Goal: Information Seeking & Learning: Compare options

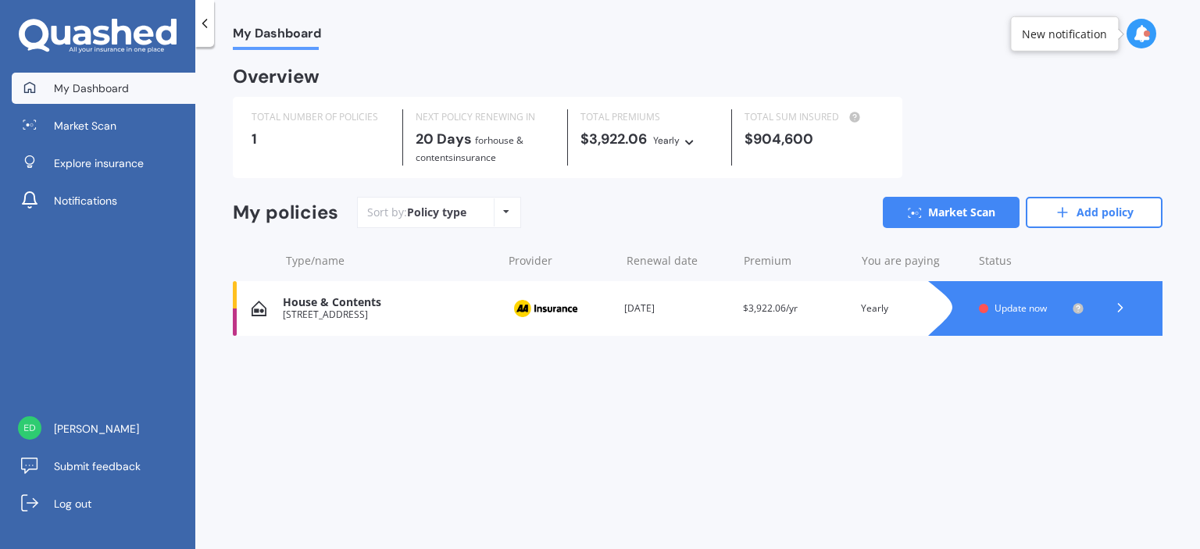
click at [1031, 309] on span "Update now" at bounding box center [1020, 308] width 52 height 13
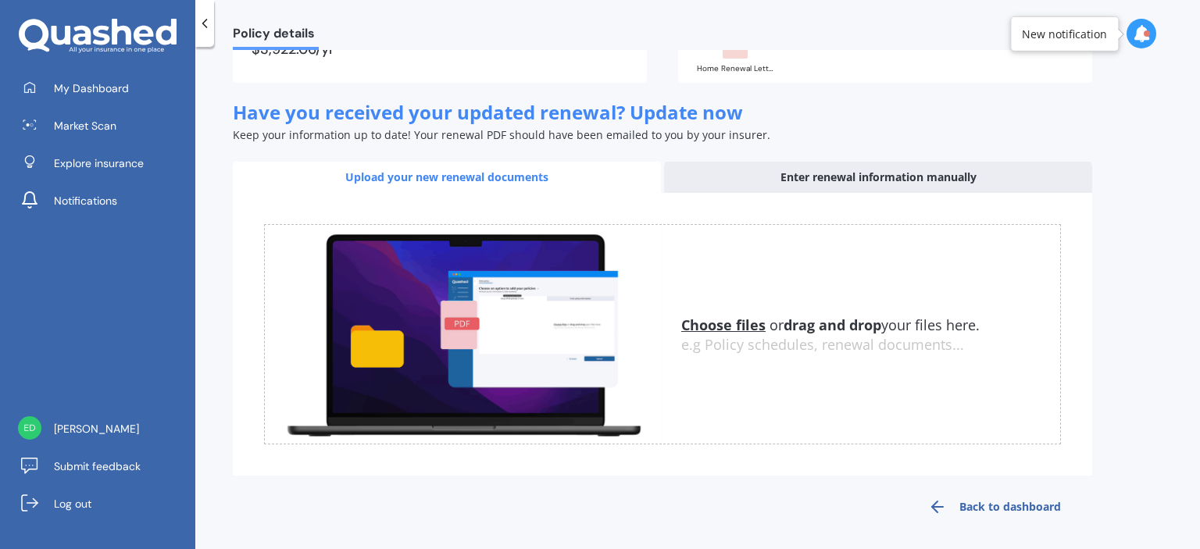
scroll to position [187, 0]
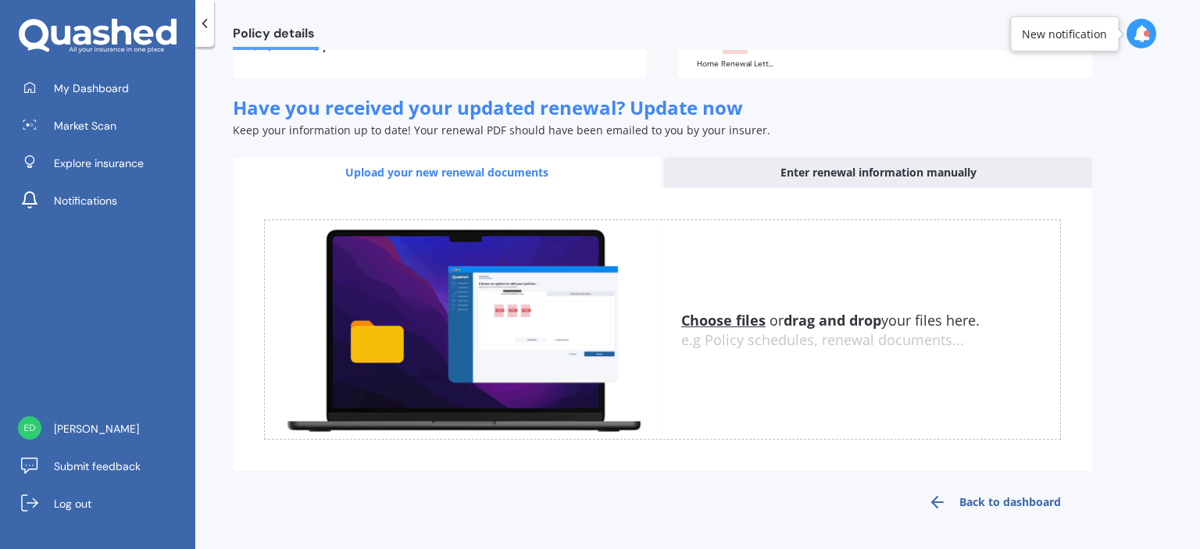
click at [723, 316] on u "Choose files" at bounding box center [723, 320] width 84 height 19
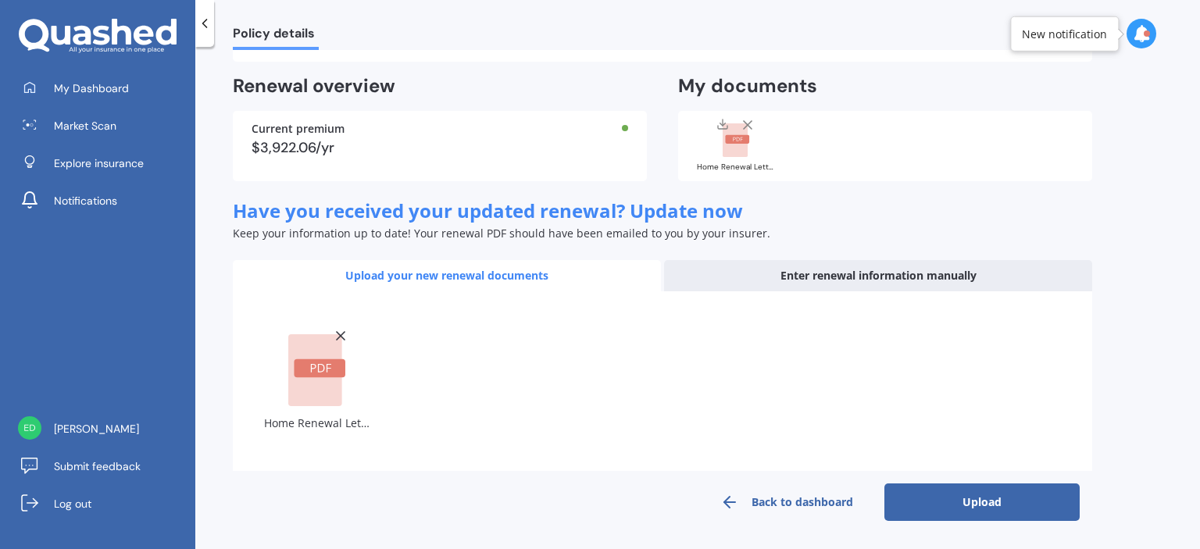
scroll to position [83, 0]
click at [990, 508] on button "Upload" at bounding box center [981, 502] width 195 height 37
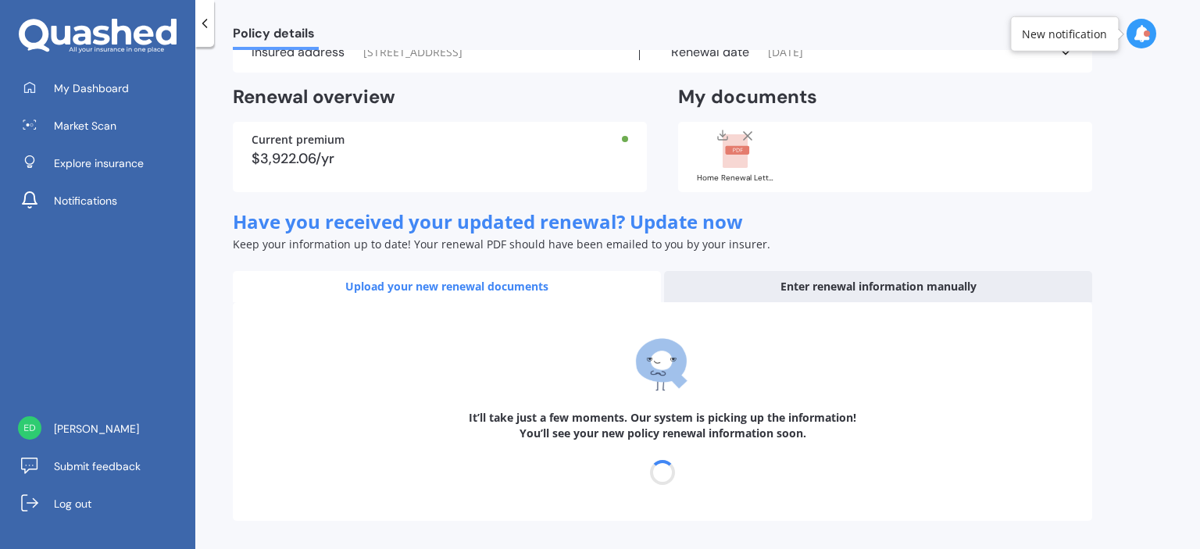
scroll to position [72, 0]
select select "15"
select select "10"
select select "2026"
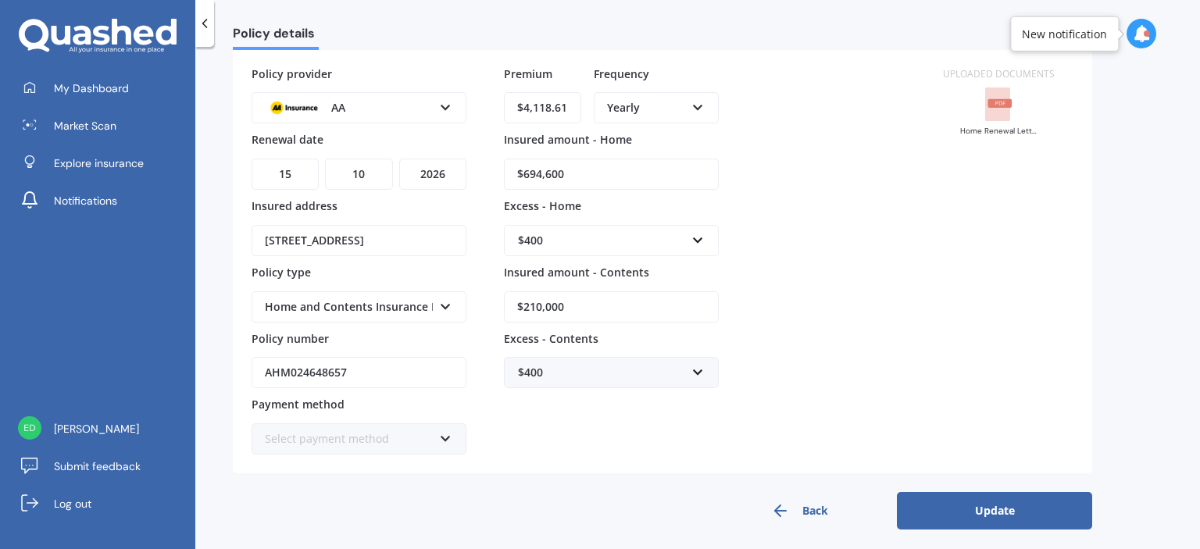
scroll to position [120, 0]
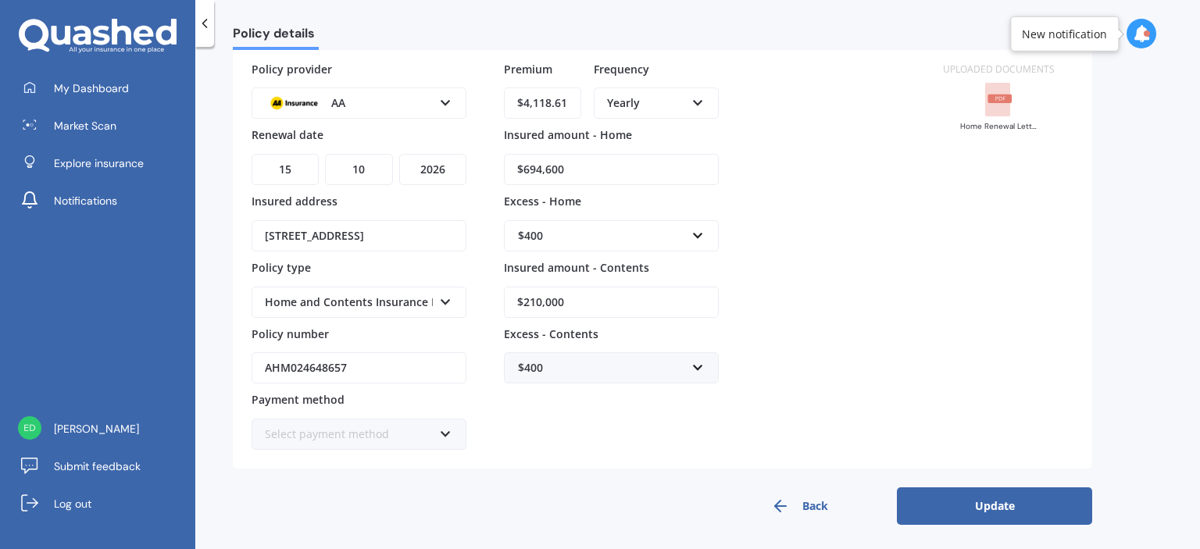
click at [993, 501] on button "Update" at bounding box center [994, 505] width 195 height 37
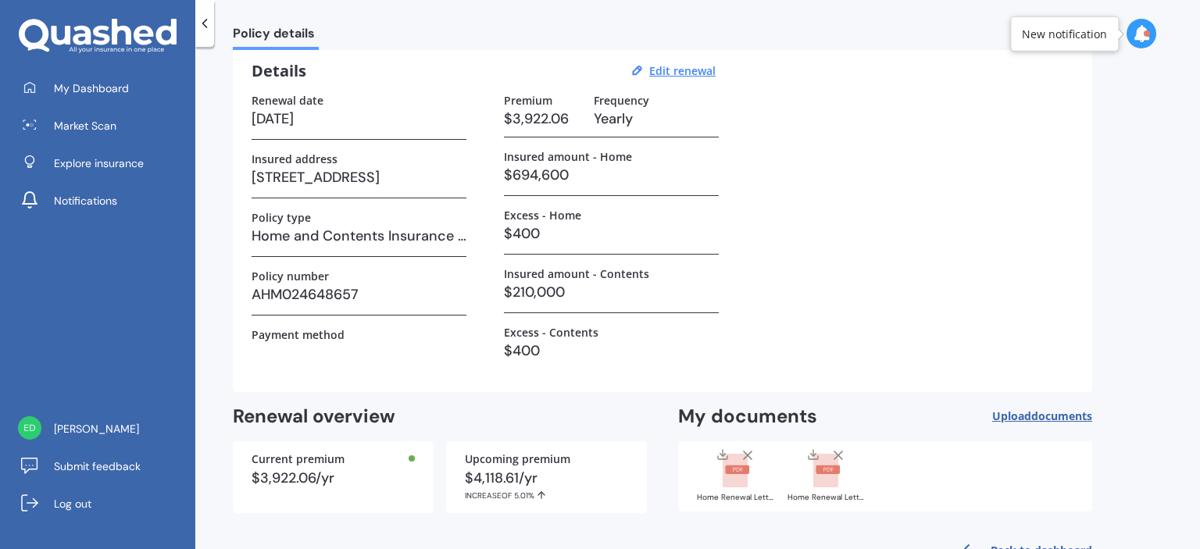
scroll to position [109, 0]
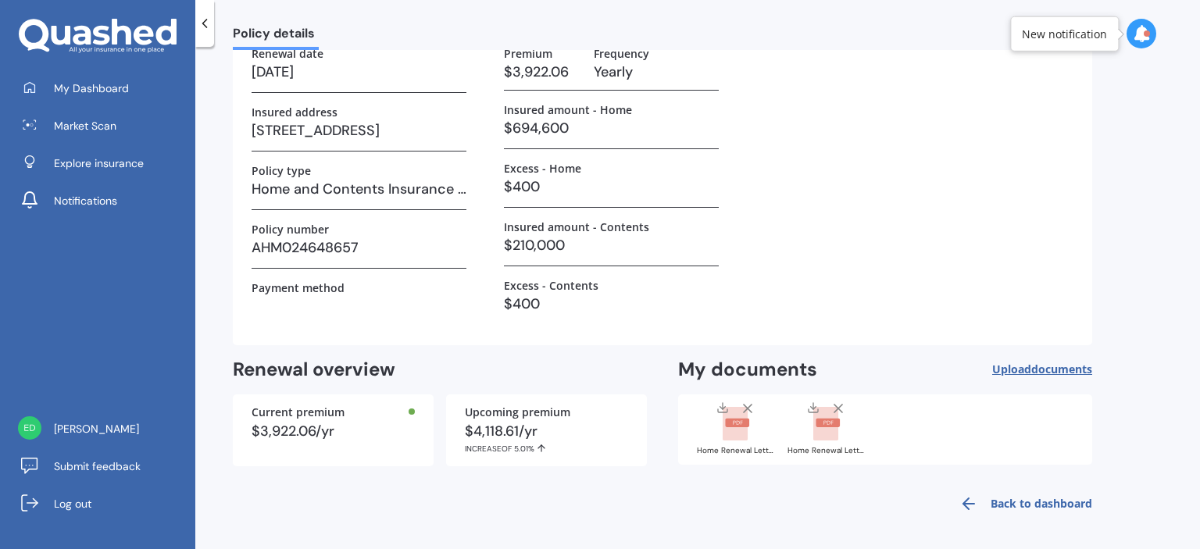
click at [1063, 494] on link "Back to dashboard" at bounding box center [1021, 503] width 142 height 37
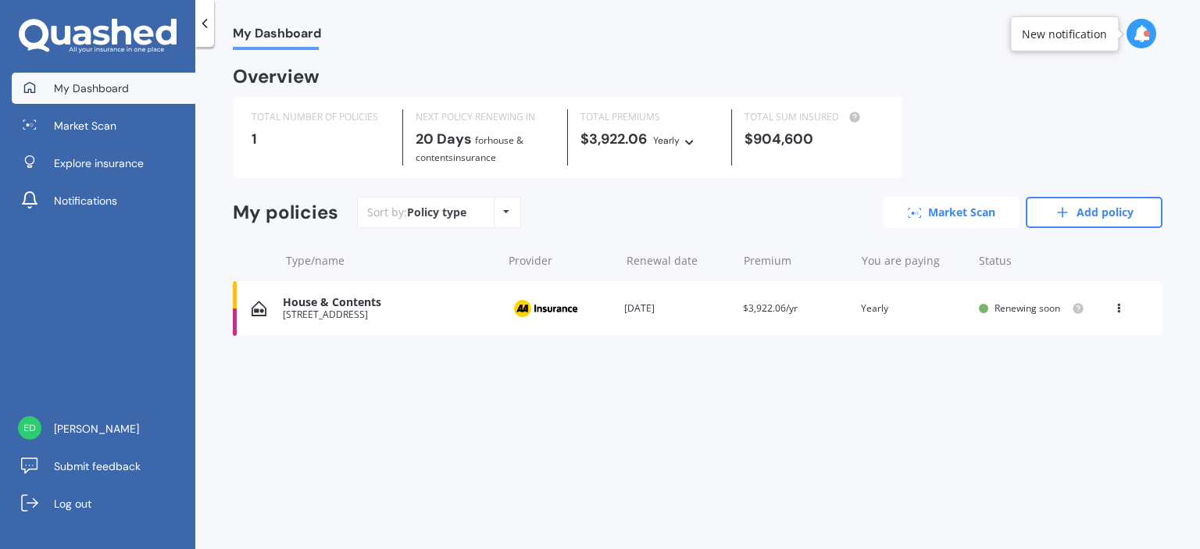
click at [977, 212] on link "Market Scan" at bounding box center [951, 212] width 137 height 31
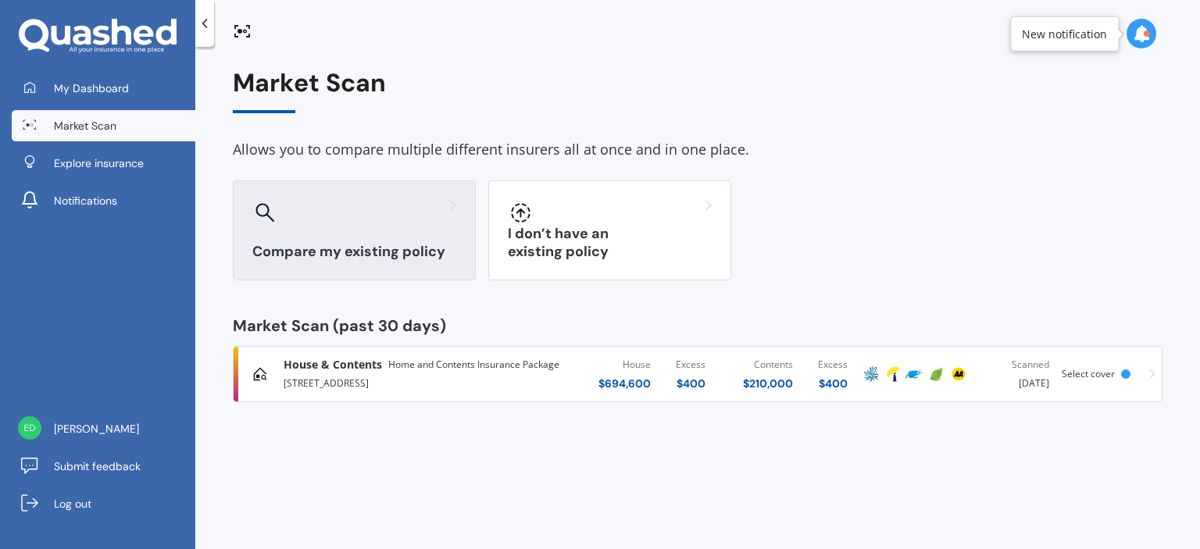
click at [328, 254] on h3 "Compare my existing policy" at bounding box center [354, 252] width 204 height 18
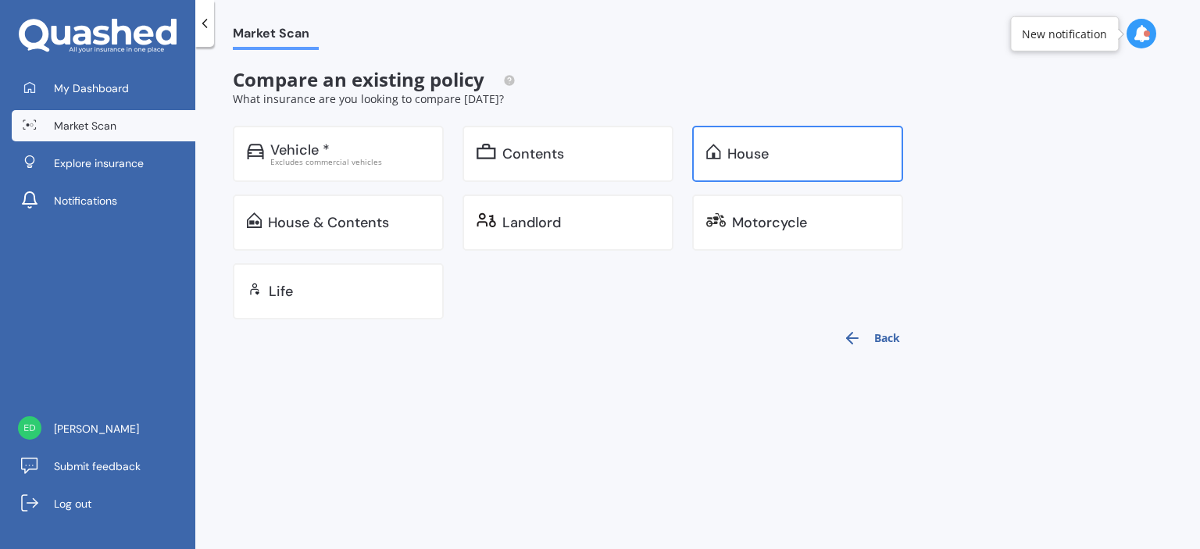
click at [796, 141] on div "House" at bounding box center [797, 154] width 211 height 56
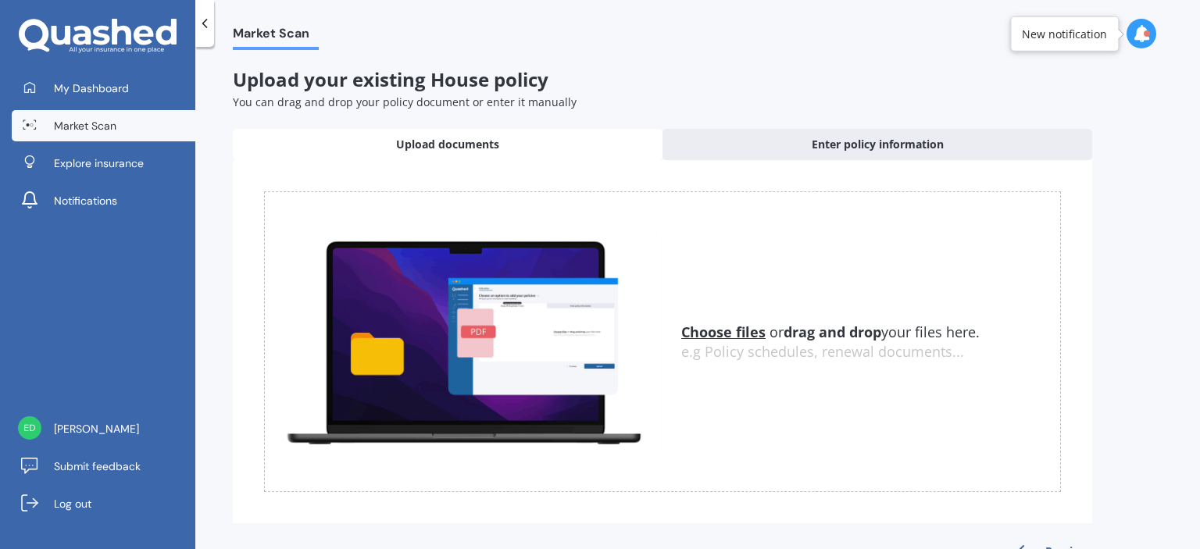
click at [723, 334] on u "Choose files" at bounding box center [723, 332] width 84 height 19
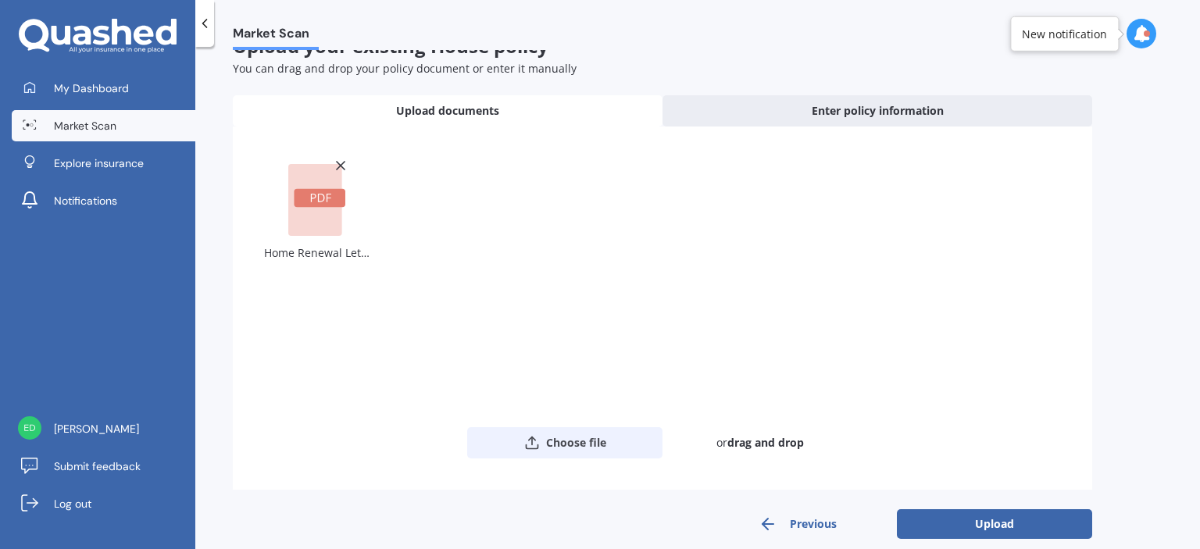
scroll to position [52, 0]
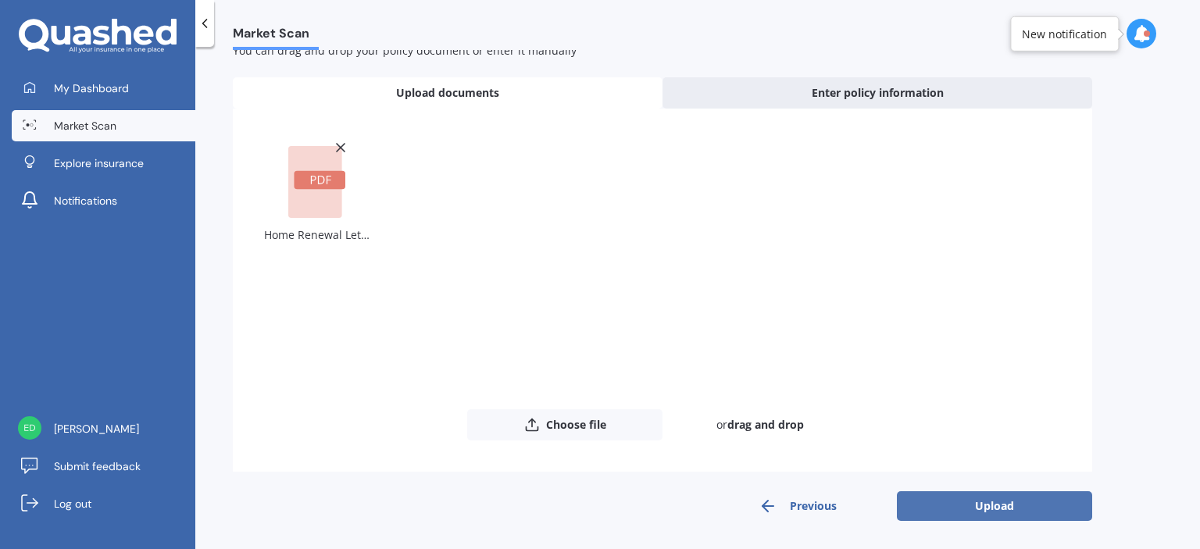
click at [1022, 506] on button "Upload" at bounding box center [994, 506] width 195 height 30
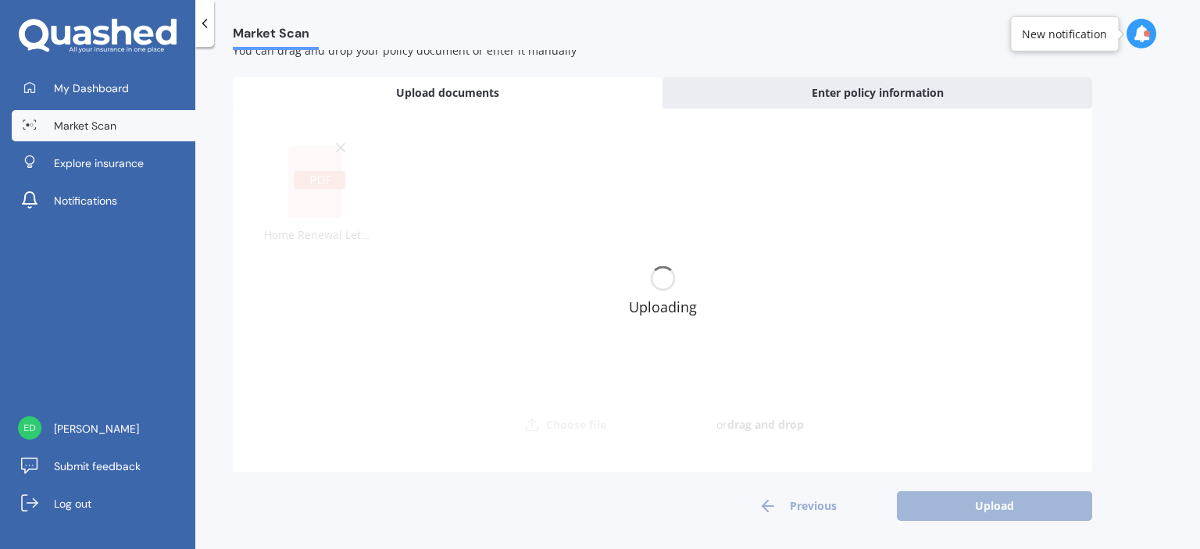
scroll to position [0, 0]
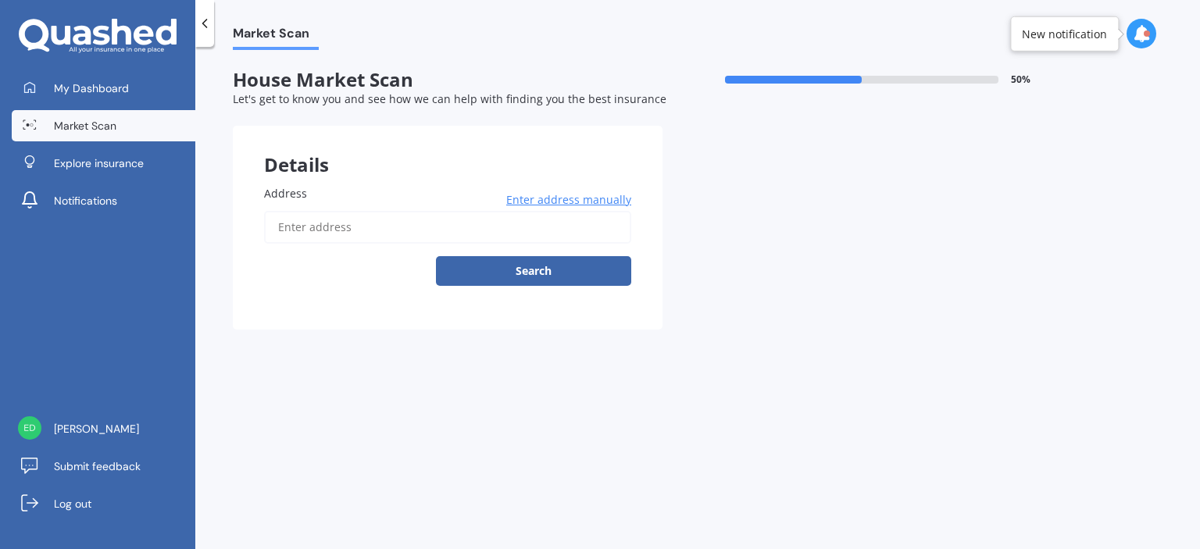
click at [319, 228] on input "Address" at bounding box center [447, 227] width 367 height 33
type input "[STREET_ADDRESS]"
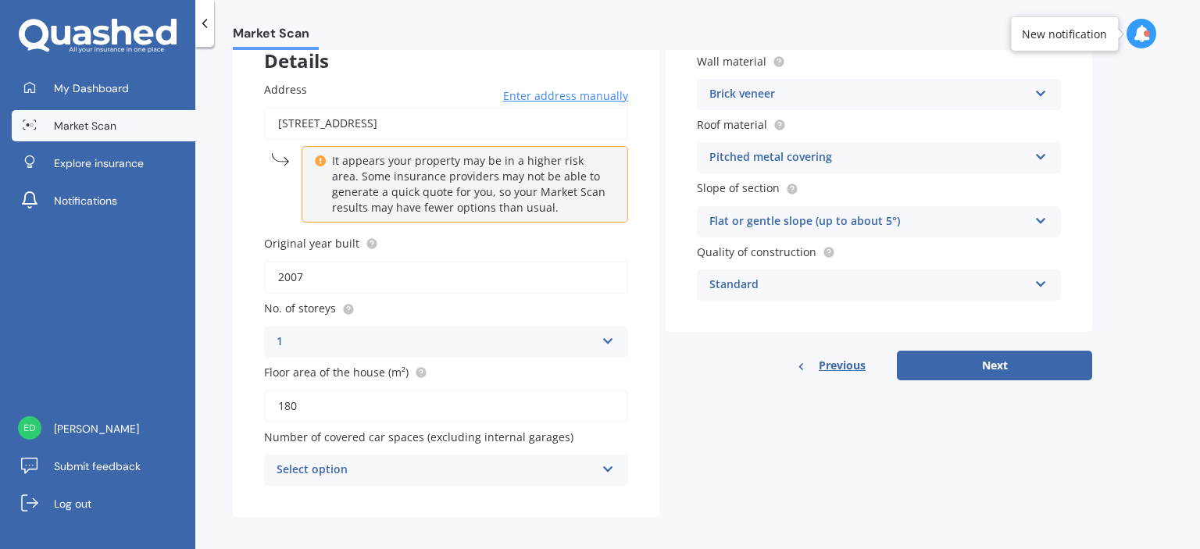
scroll to position [111, 0]
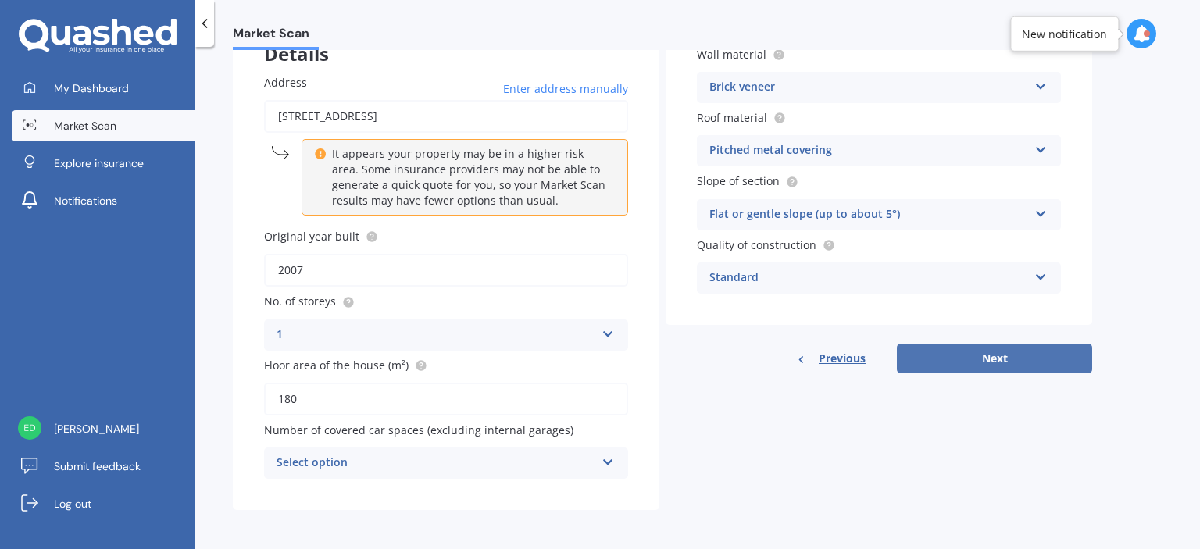
click at [1057, 365] on button "Next" at bounding box center [994, 359] width 195 height 30
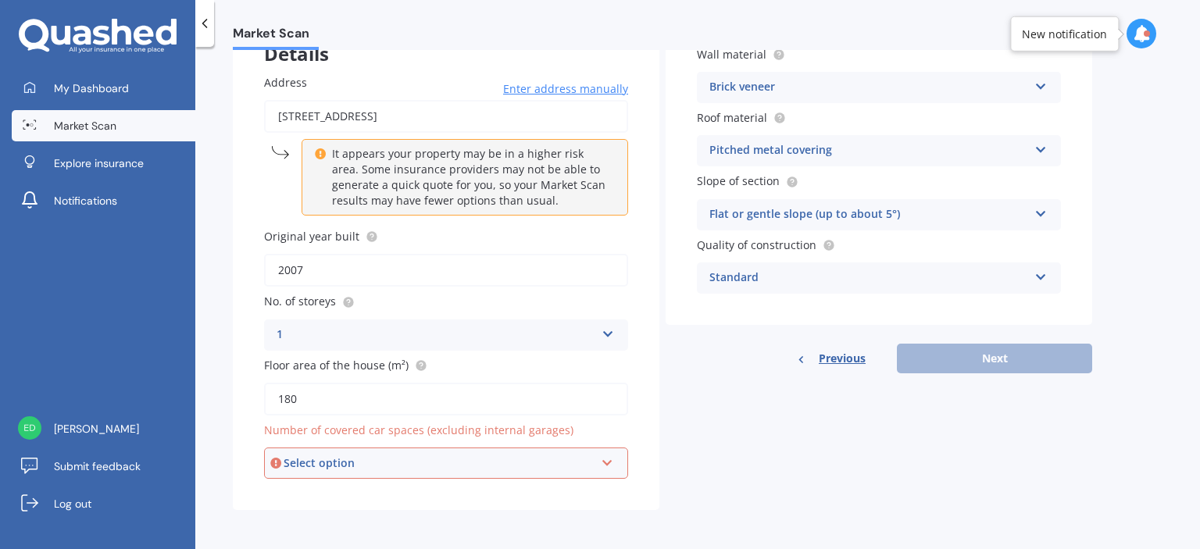
click at [557, 466] on div "Select option" at bounding box center [439, 463] width 311 height 17
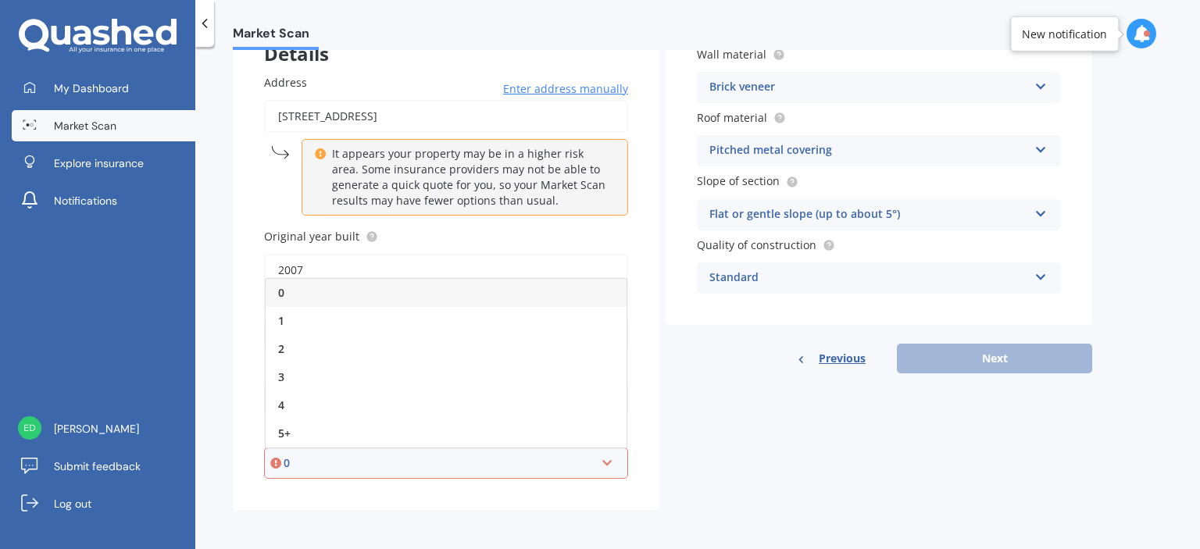
click at [453, 298] on div "0" at bounding box center [446, 293] width 361 height 28
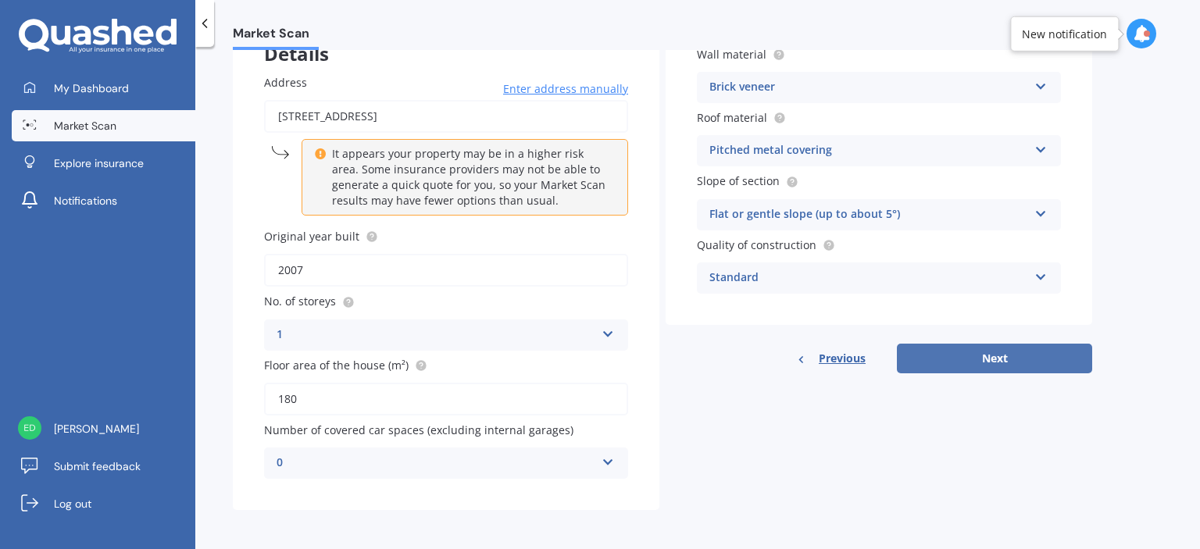
click at [1037, 367] on button "Next" at bounding box center [994, 359] width 195 height 30
select select "09"
select select "01"
select select "1978"
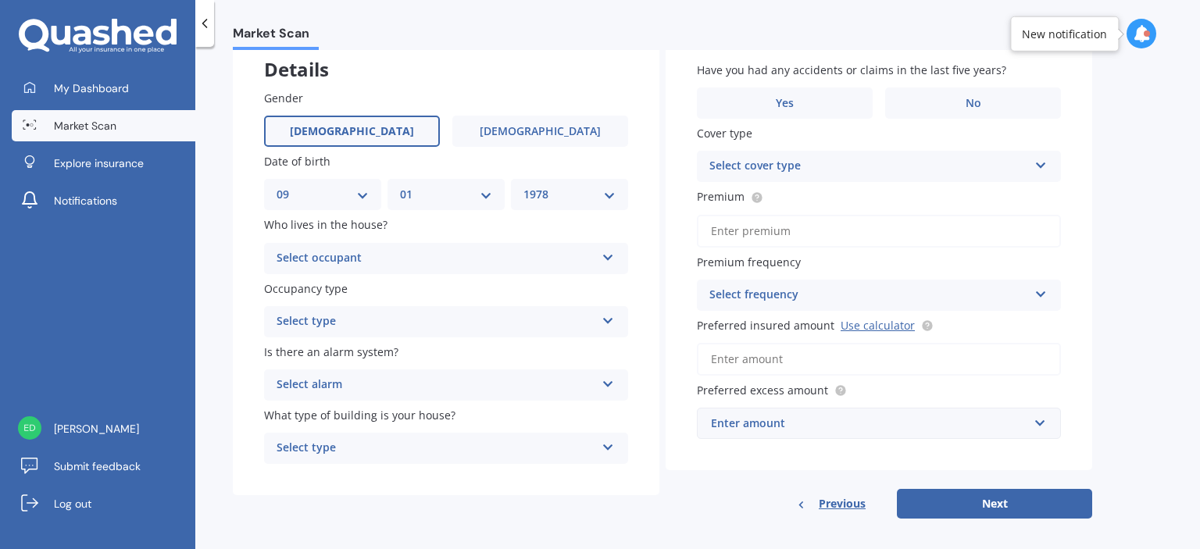
scroll to position [105, 0]
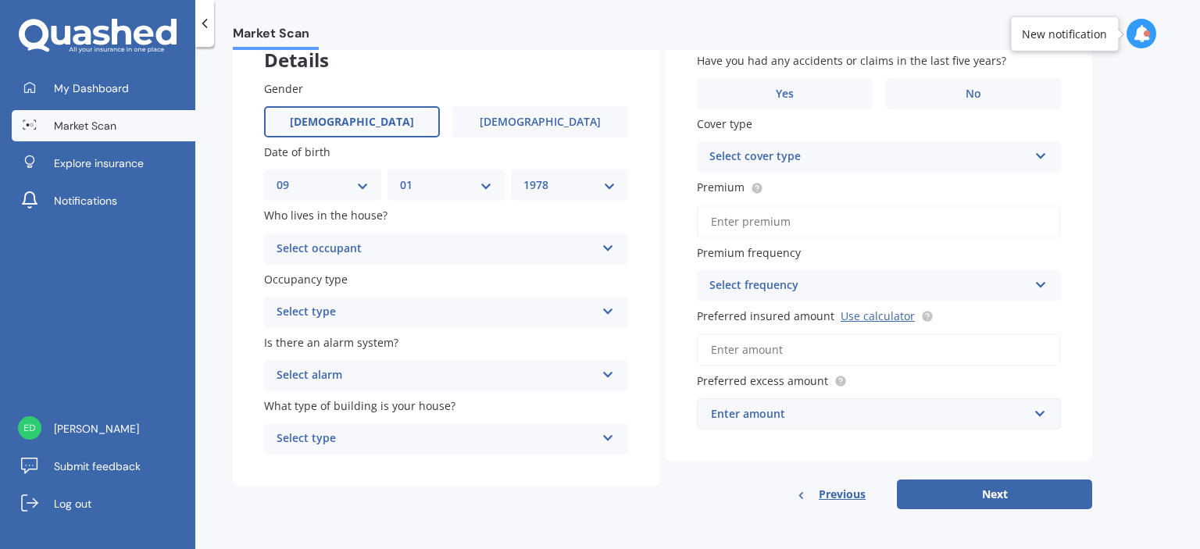
click at [519, 244] on div "Select occupant" at bounding box center [436, 249] width 319 height 19
click at [475, 282] on div "Owner" at bounding box center [446, 280] width 362 height 28
click at [476, 318] on div "Select type" at bounding box center [436, 312] width 319 height 19
click at [470, 340] on div "Permanent" at bounding box center [446, 343] width 362 height 28
click at [495, 380] on div "Select alarm" at bounding box center [436, 375] width 319 height 19
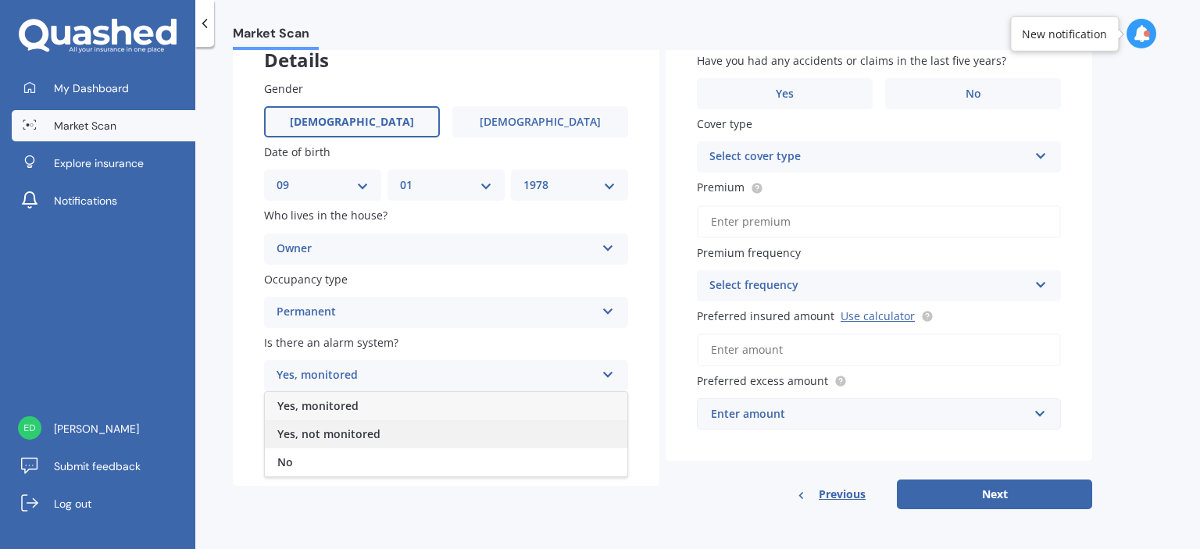
click at [471, 437] on div "Yes, not monitored" at bounding box center [446, 434] width 362 height 28
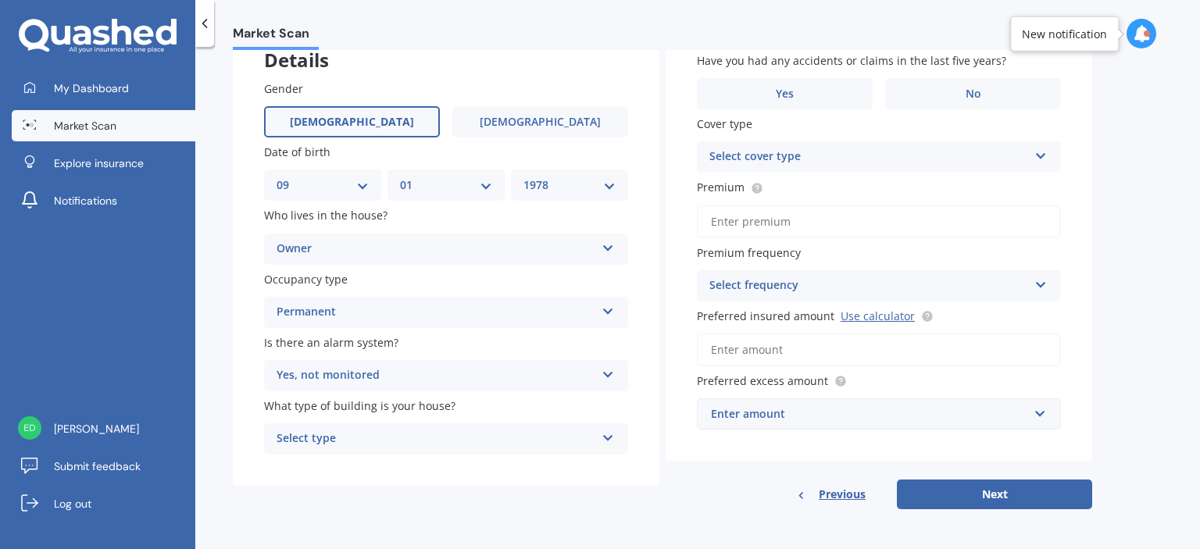
click at [512, 434] on div "Select type" at bounding box center [436, 439] width 319 height 19
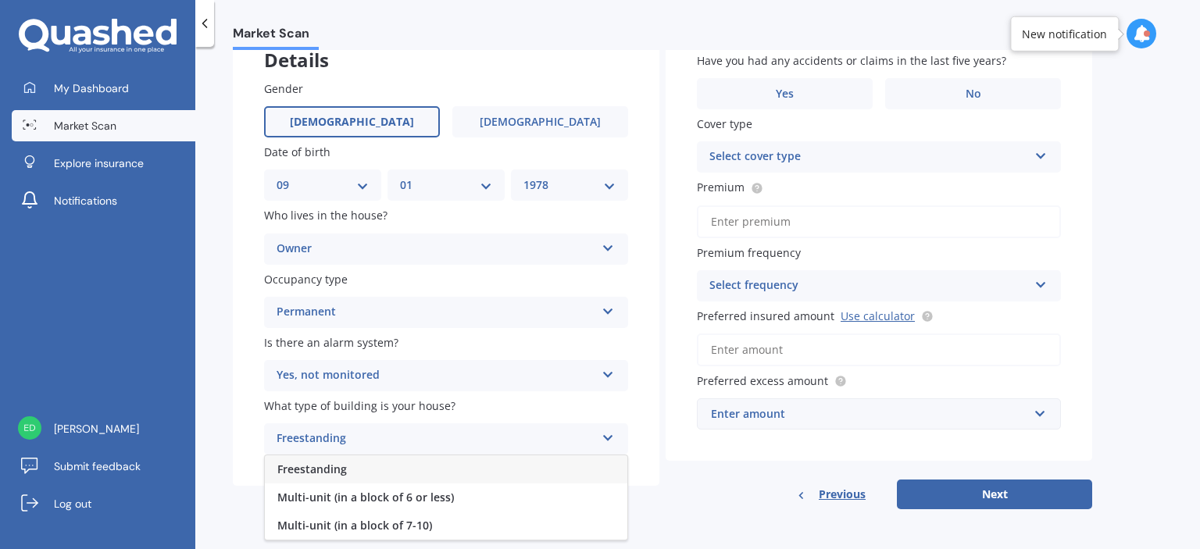
click at [498, 464] on div "Freestanding" at bounding box center [446, 469] width 362 height 28
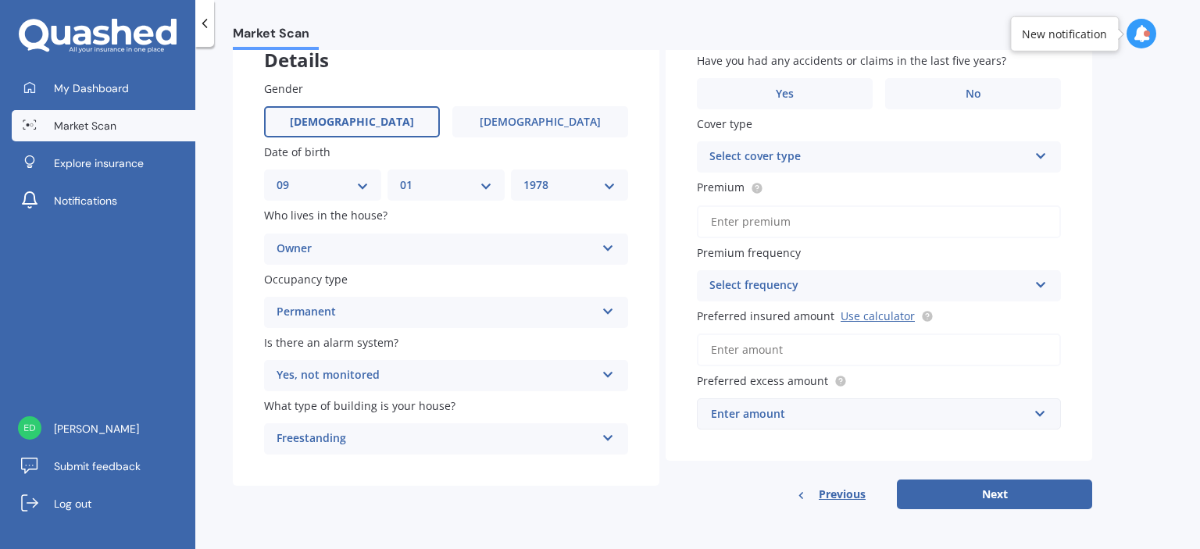
click at [787, 497] on div "Previous Next" at bounding box center [879, 495] width 427 height 30
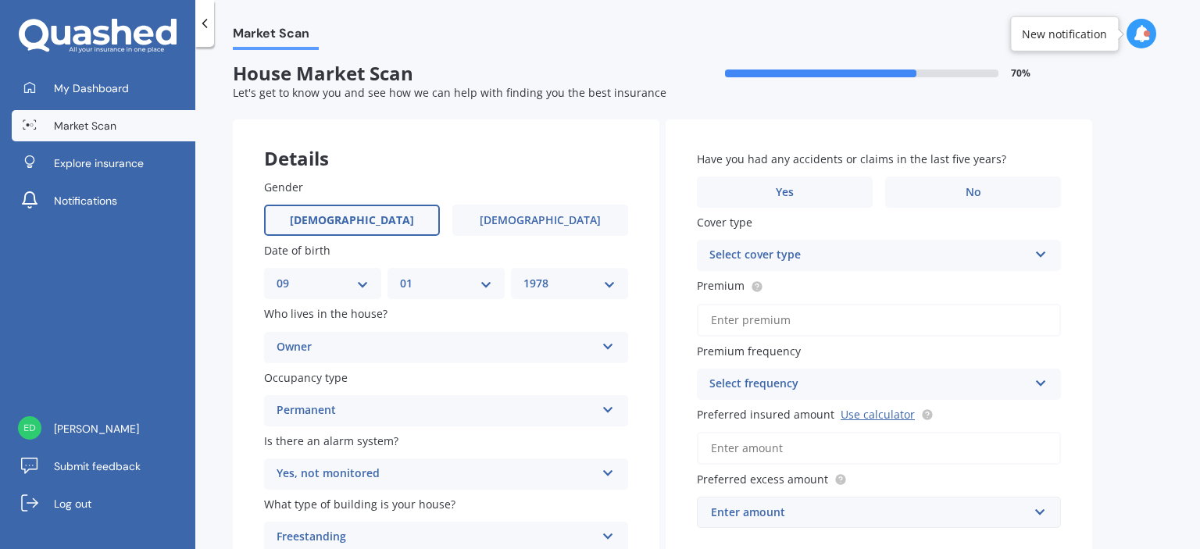
scroll to position [0, 0]
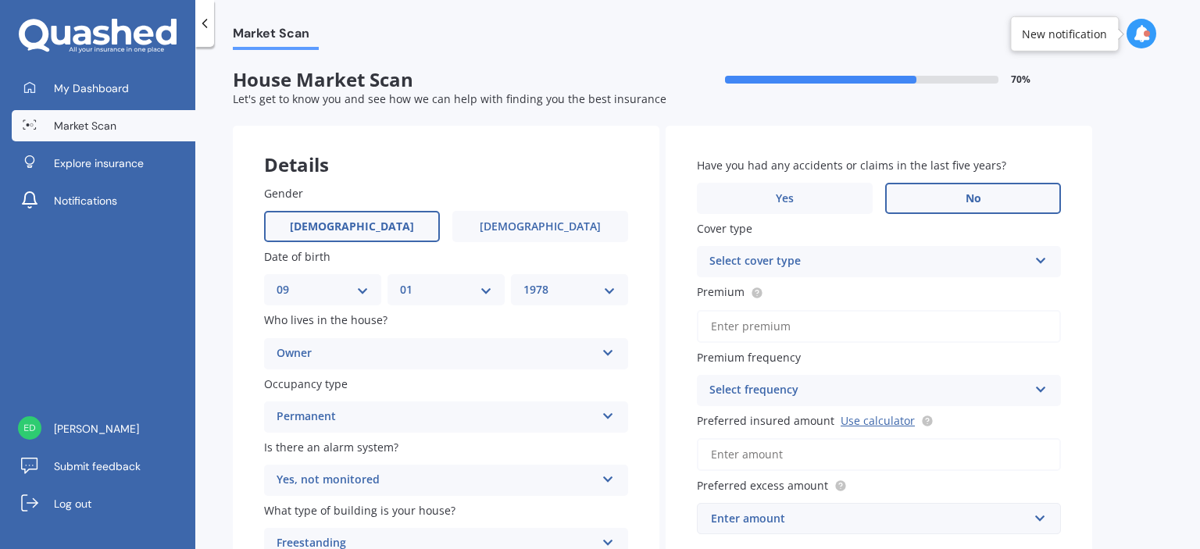
click at [959, 184] on label "No" at bounding box center [973, 198] width 176 height 31
click at [0, 0] on input "No" at bounding box center [0, 0] width 0 height 0
click at [887, 265] on div "Select cover type" at bounding box center [868, 261] width 319 height 19
click at [884, 288] on div "High" at bounding box center [879, 292] width 362 height 28
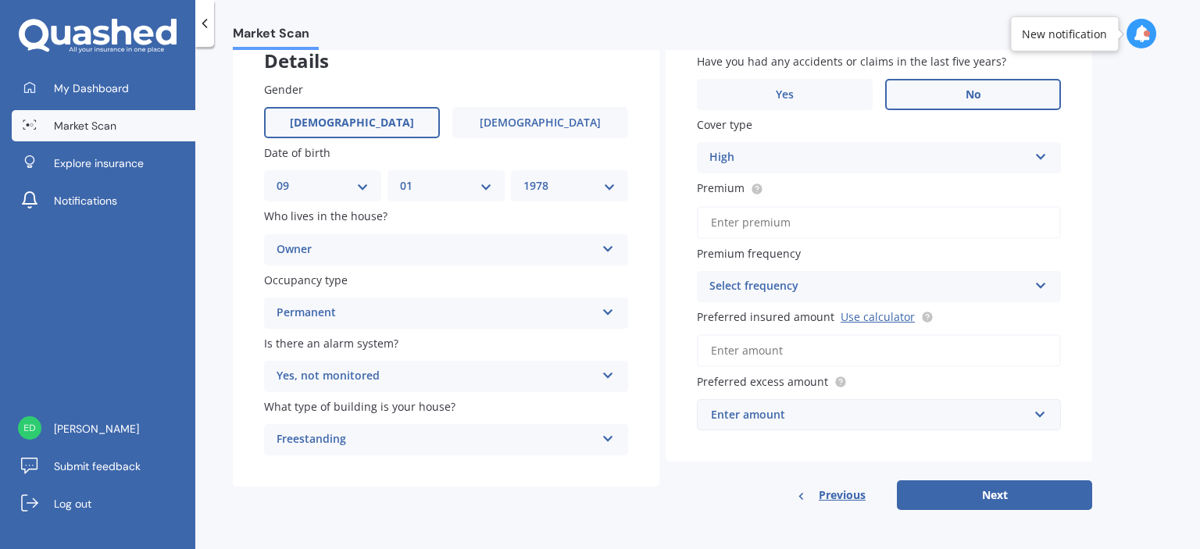
scroll to position [105, 0]
click at [946, 280] on div "Select frequency" at bounding box center [868, 286] width 319 height 19
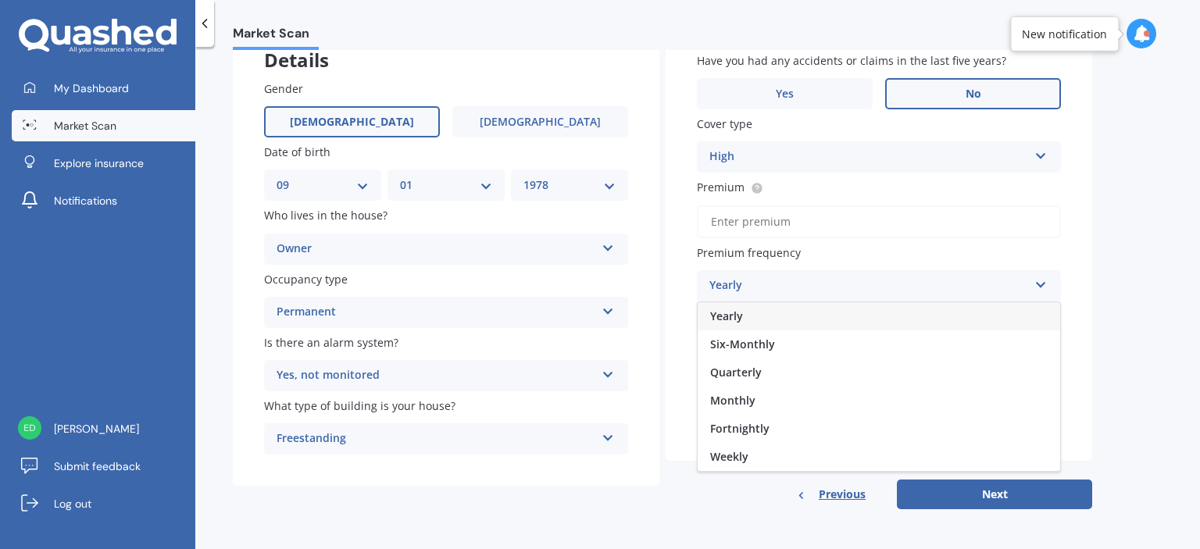
click at [872, 312] on div "Yearly" at bounding box center [879, 316] width 362 height 28
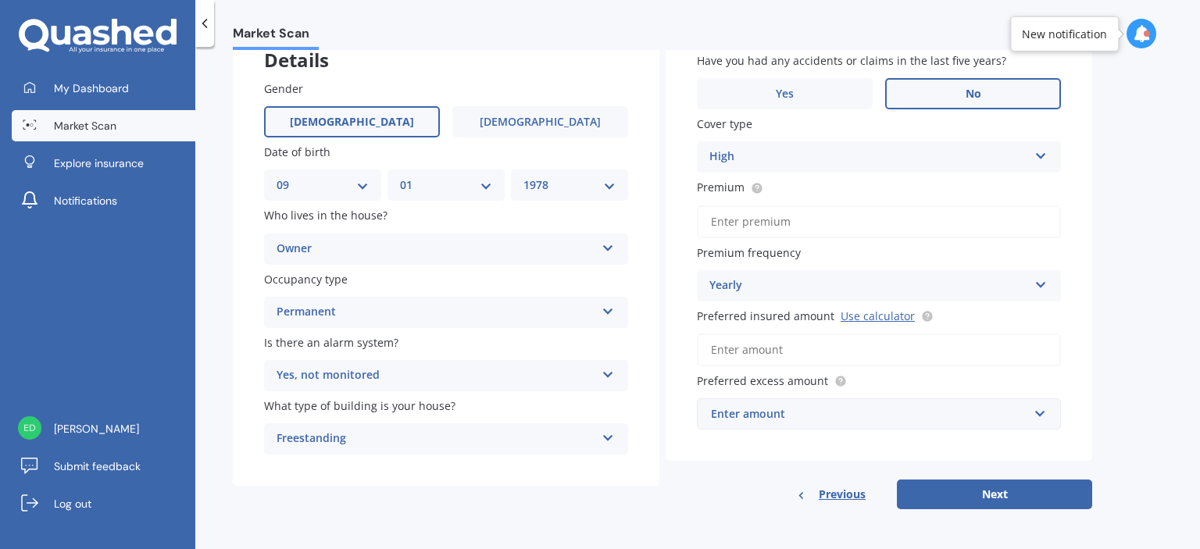
click at [784, 349] on input "Preferred insured amount Use calculator" at bounding box center [879, 350] width 364 height 33
click at [656, 315] on div "Gender [DEMOGRAPHIC_DATA] [DEMOGRAPHIC_DATA] Date of birth DD 01 02 03 04 05 06…" at bounding box center [446, 267] width 427 height 437
click at [817, 412] on div "Enter amount" at bounding box center [869, 413] width 317 height 17
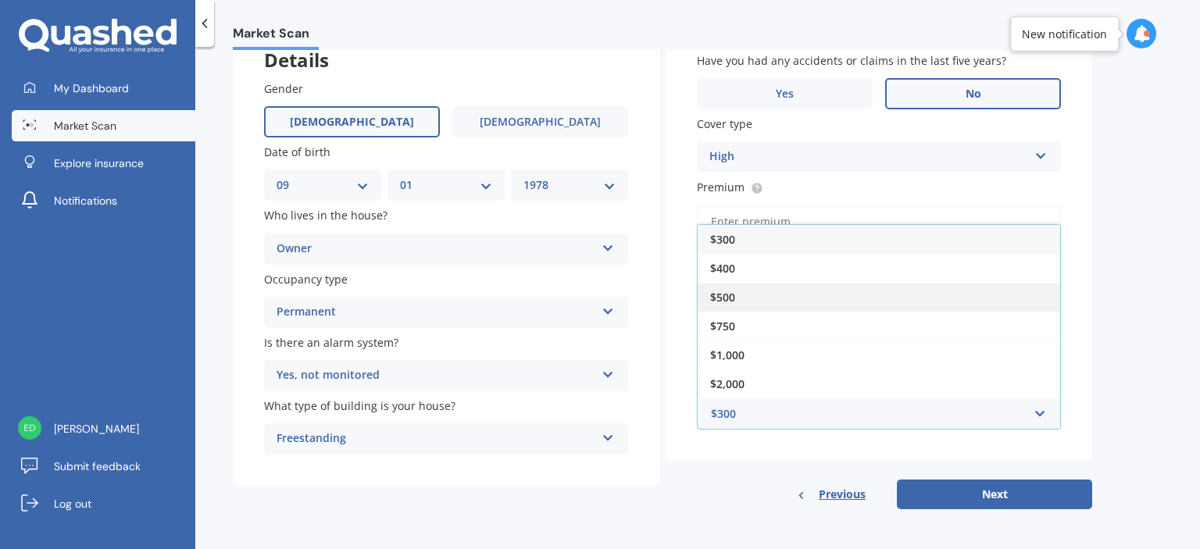
click at [750, 288] on div "$500" at bounding box center [879, 297] width 362 height 29
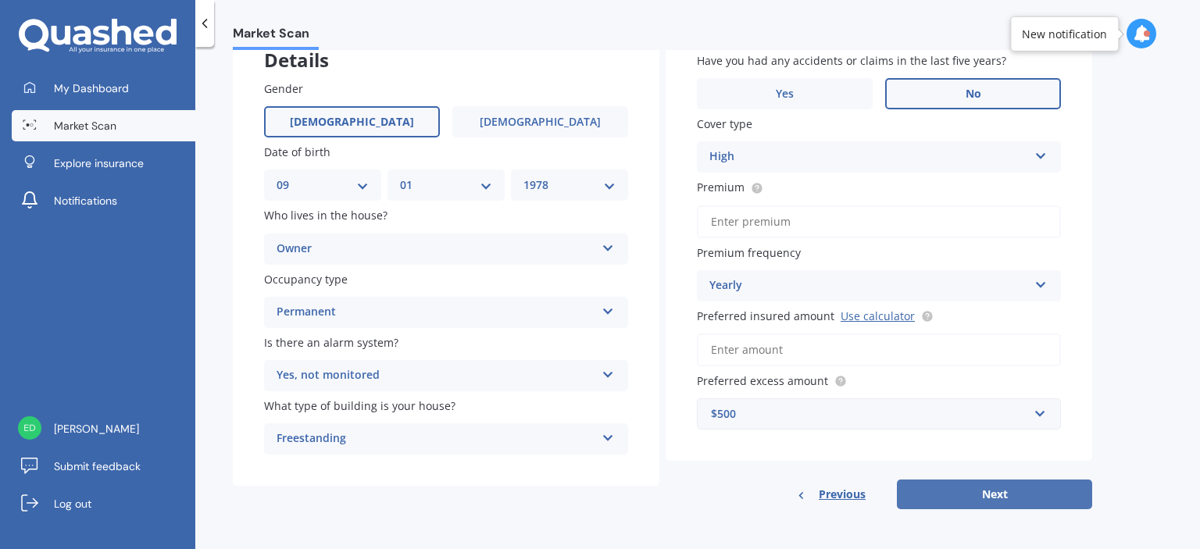
click at [1005, 490] on button "Next" at bounding box center [994, 495] width 195 height 30
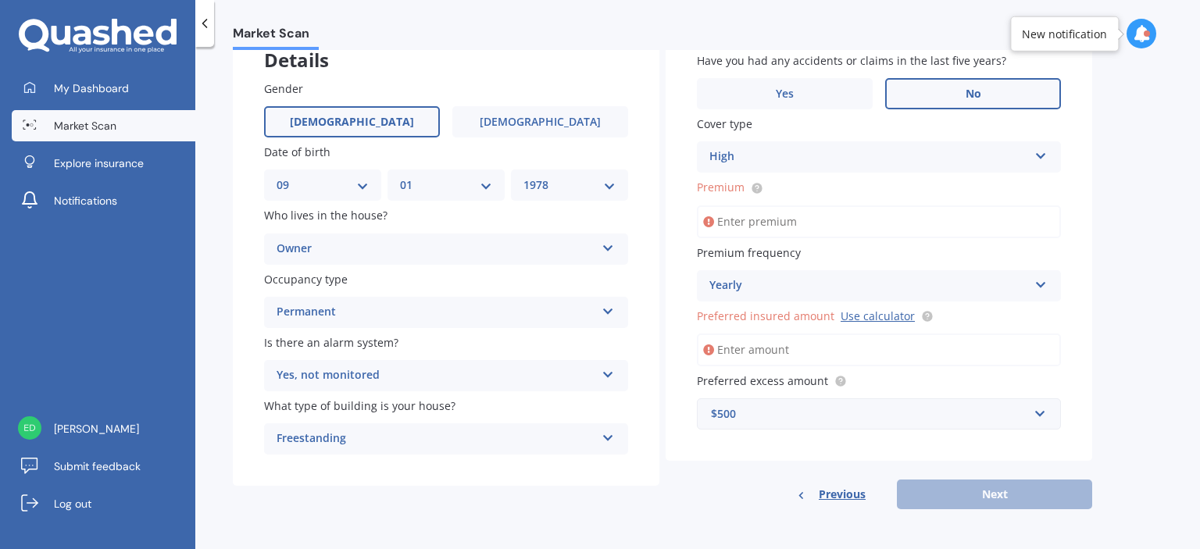
click at [787, 217] on input "Premium" at bounding box center [879, 221] width 364 height 33
type input "$4,118.61"
